Goal: Find specific page/section: Find specific page/section

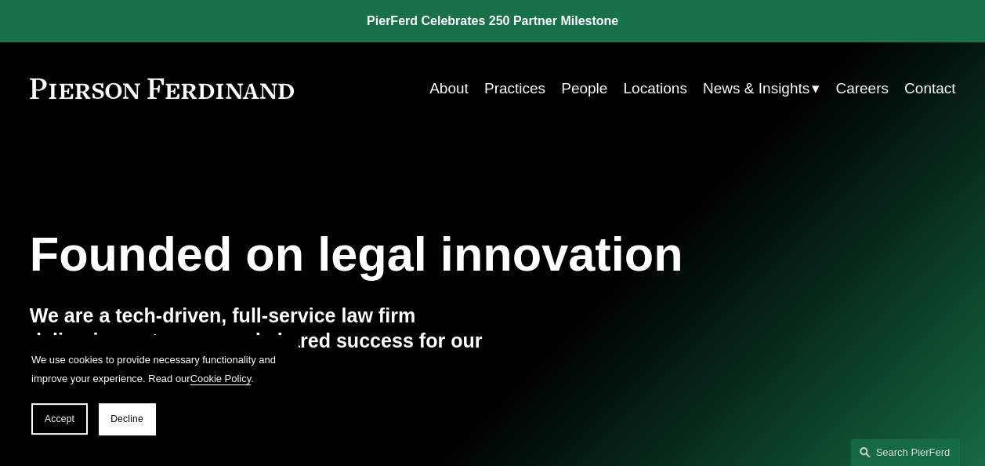
click at [653, 91] on link "Locations" at bounding box center [654, 89] width 63 height 30
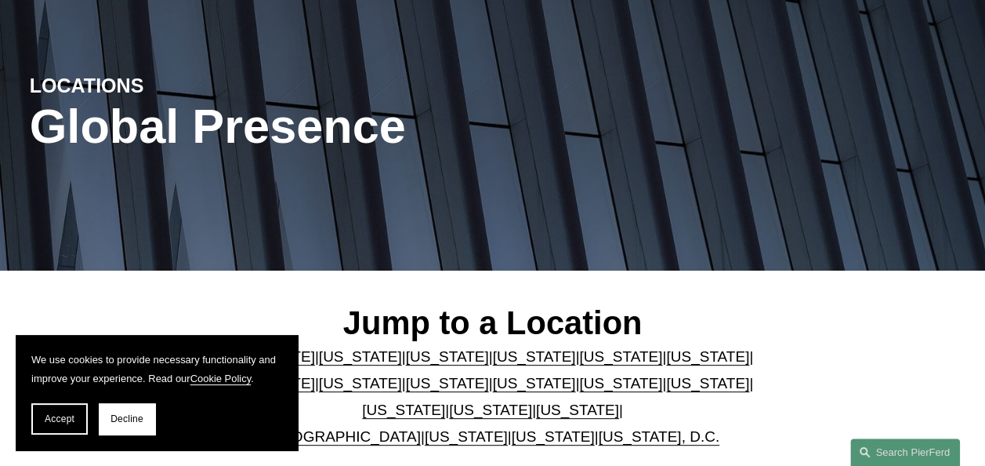
scroll to position [313, 0]
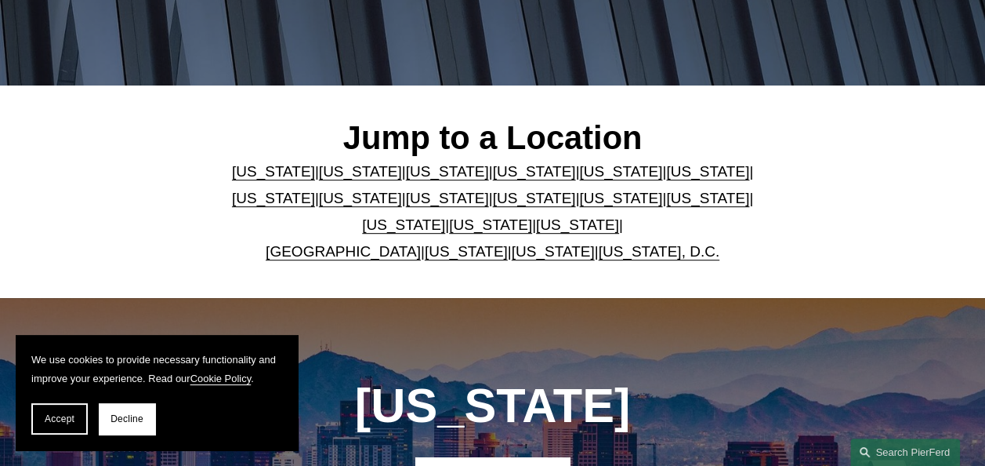
click at [315, 190] on link "[US_STATE]" at bounding box center [273, 198] width 83 height 16
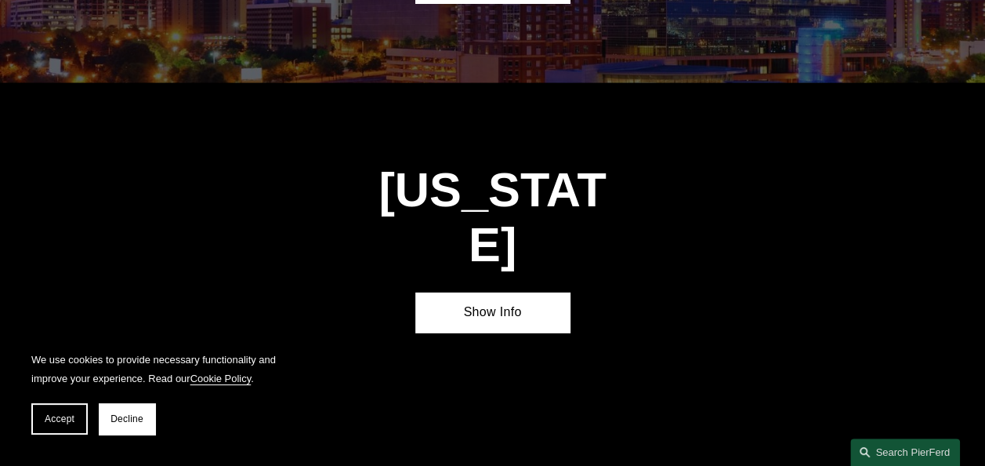
scroll to position [2307, 0]
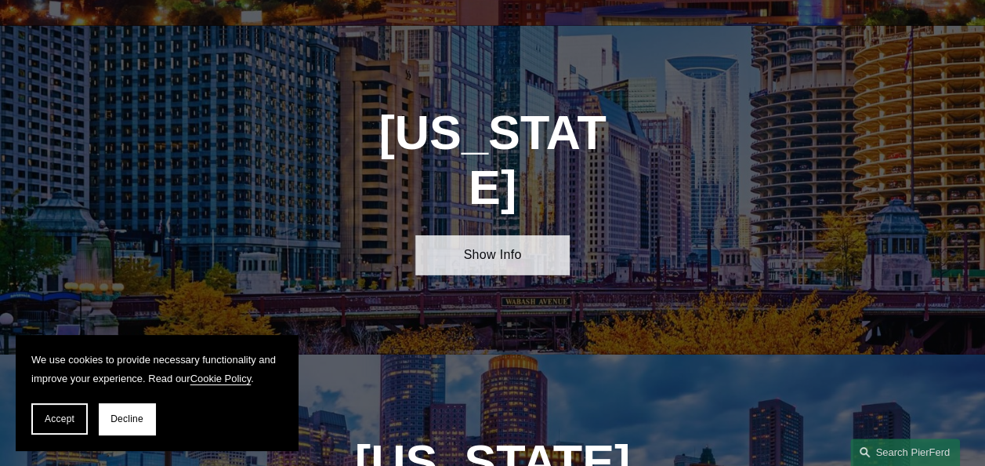
click at [502, 235] on link "Show Info" at bounding box center [492, 255] width 154 height 40
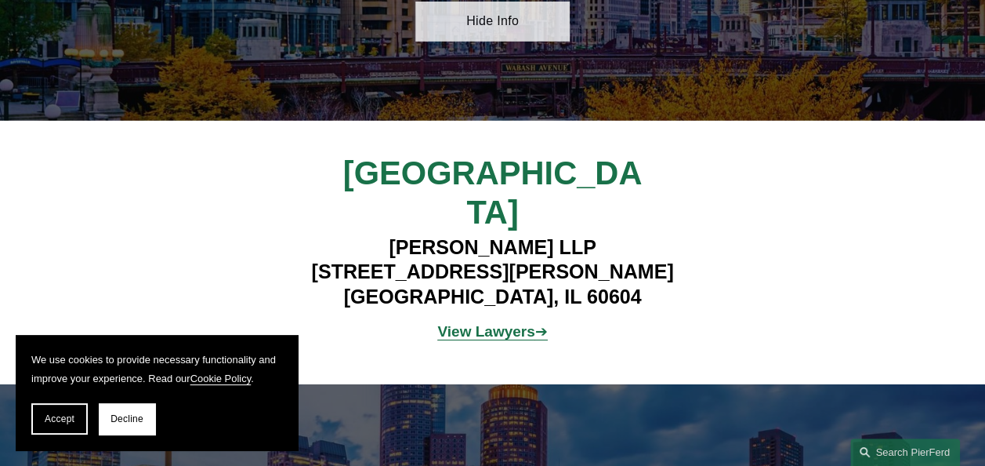
scroll to position [2542, 0]
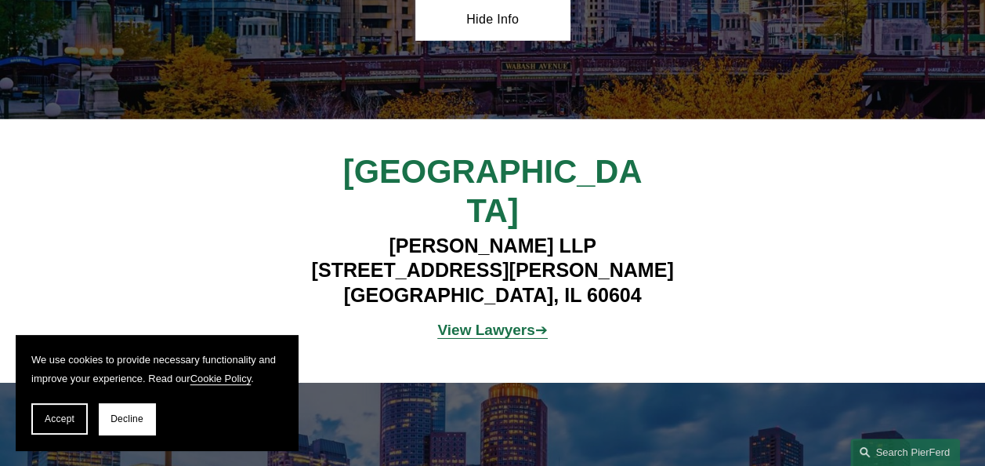
click at [493, 321] on strong "View Lawyers" at bounding box center [485, 329] width 97 height 16
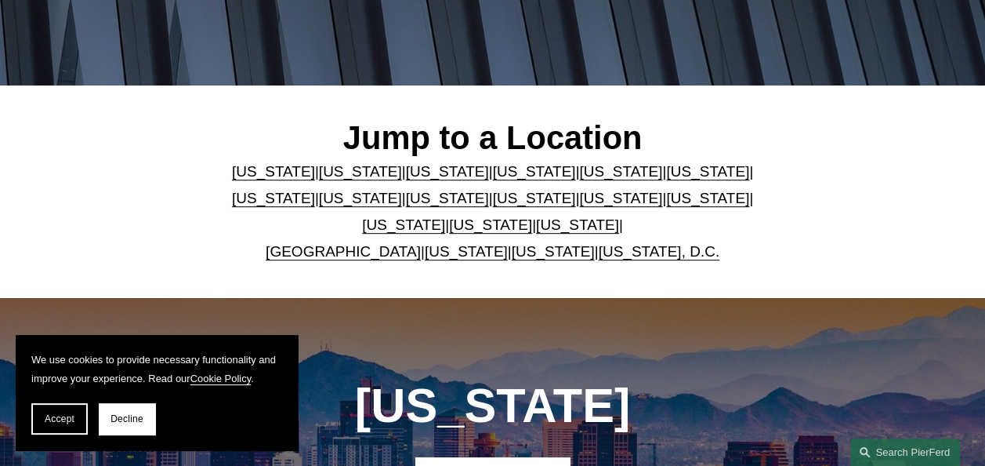
scroll to position [392, 0]
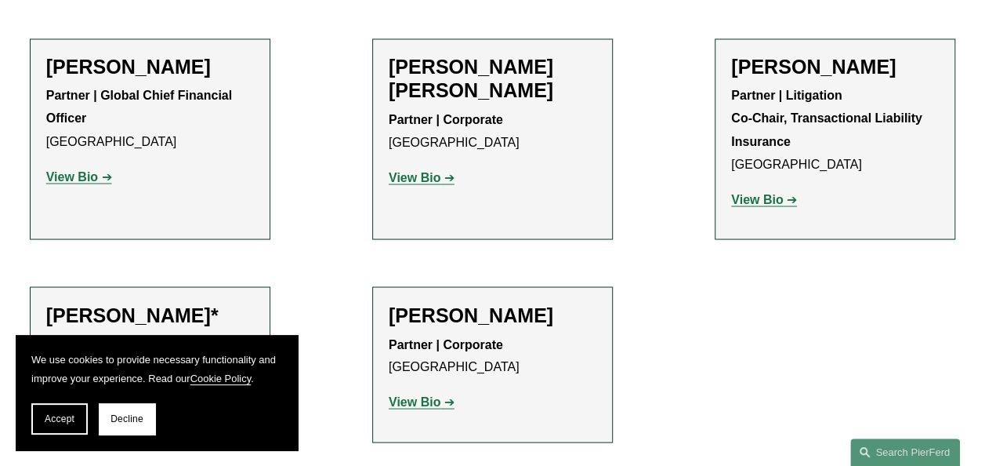
scroll to position [1411, 0]
